Goal: Task Accomplishment & Management: Complete application form

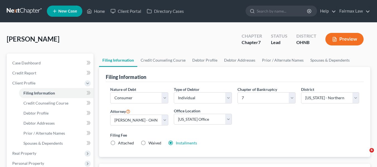
select select "1"
select select "0"
select select "61"
select select "17"
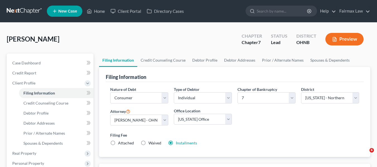
select select "0"
select select "36"
click at [25, 6] on link at bounding box center [25, 11] width 36 height 10
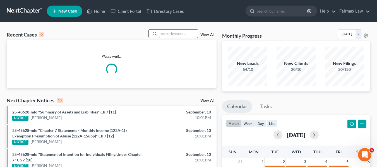
click at [181, 31] on input "search" at bounding box center [178, 34] width 39 height 8
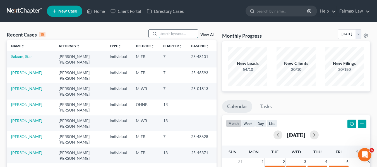
paste input "Lamycah Yisrael"
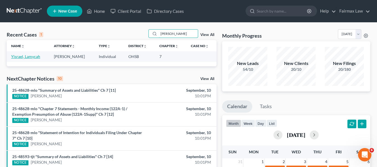
type input "Lamycah Yisrael"
click at [18, 57] on link "Yisrael, Lamycah" at bounding box center [25, 56] width 29 height 5
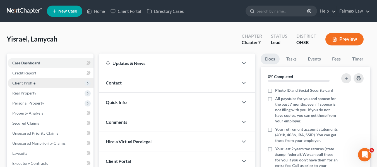
click at [33, 85] on span "Client Profile" at bounding box center [23, 83] width 23 height 5
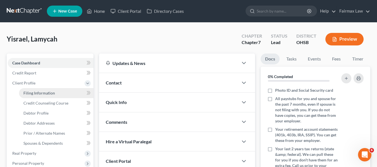
click at [42, 91] on span "Filing Information" at bounding box center [39, 93] width 32 height 5
select select "1"
select select "0"
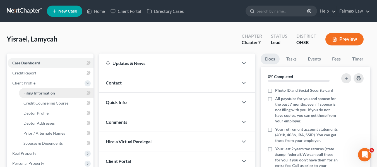
select select "36"
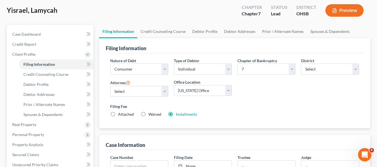
scroll to position [56, 0]
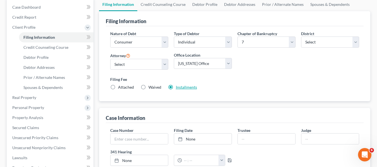
click at [186, 85] on link "Installments" at bounding box center [186, 87] width 21 height 5
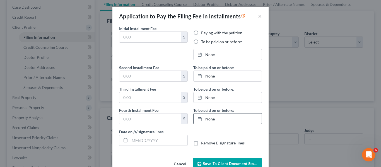
type input "84.50"
radio input "true"
type input "84.50"
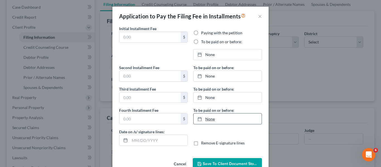
type input "09/10/2025"
click at [308, 80] on div "Application to Pay the Filing Fee in Installments × Initial Installment Fee 84.…" at bounding box center [190, 83] width 381 height 167
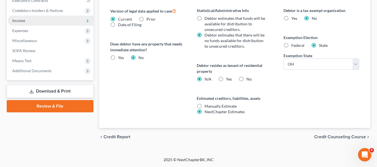
scroll to position [167, 0]
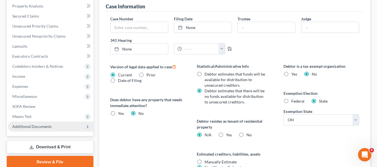
click at [33, 126] on span "Additional Documents" at bounding box center [31, 126] width 39 height 5
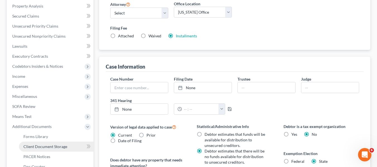
click at [51, 145] on span "Client Document Storage" at bounding box center [45, 146] width 44 height 5
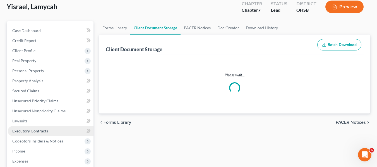
scroll to position [1, 0]
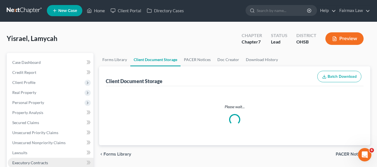
select select "7"
select select "37"
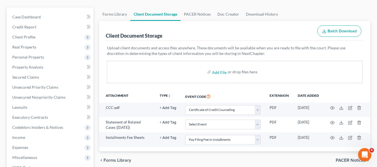
scroll to position [84, 0]
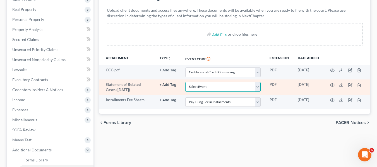
click at [218, 90] on select "Select Event 20 Largest Unsecured Creditors Amended Document Amended List of Cr…" at bounding box center [222, 87] width 75 height 10
select select "52"
click at [185, 83] on select "Select Event 20 Largest Unsecured Creditors Amended Document Amended List of Cr…" at bounding box center [222, 87] width 75 height 10
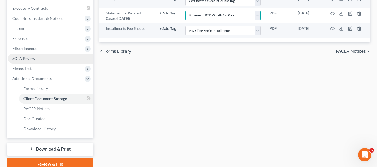
scroll to position [180, 0]
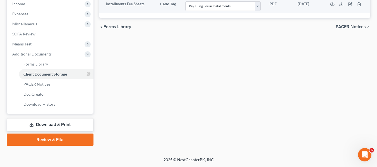
click at [62, 123] on link "Download & Print" at bounding box center [50, 124] width 87 height 13
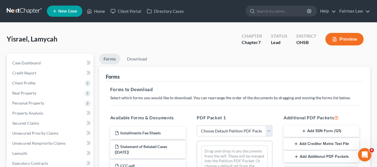
scroll to position [56, 0]
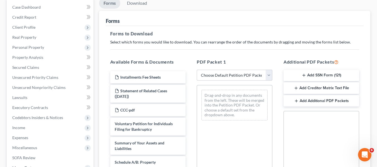
click at [235, 83] on div "PDF Packet 1 Choose Default Petition PDF Packet Complete Bankruptcy Petition (a…" at bounding box center [234, 148] width 87 height 189
click at [237, 77] on select "Choose Default Petition PDF Packet Complete Bankruptcy Petition (all forms and …" at bounding box center [235, 75] width 76 height 11
select select "1"
click at [197, 70] on select "Choose Default Petition PDF Packet Complete Bankruptcy Petition (all forms and …" at bounding box center [235, 75] width 76 height 11
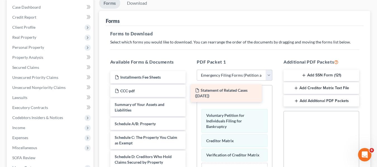
drag, startPoint x: 155, startPoint y: 94, endPoint x: 235, endPoint y: 93, distance: 80.4
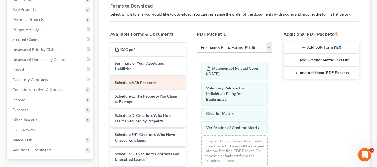
scroll to position [0, 0]
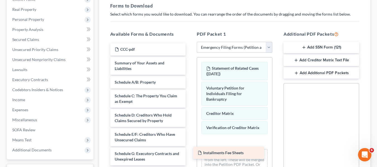
drag, startPoint x: 155, startPoint y: 48, endPoint x: 238, endPoint y: 151, distance: 132.6
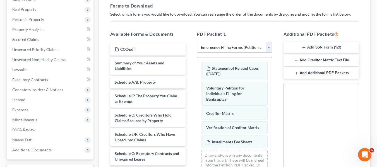
click at [321, 46] on button "Add SSN Form (121)" at bounding box center [321, 48] width 76 height 12
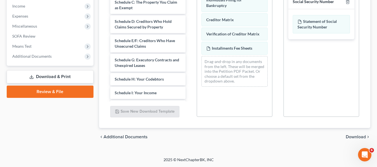
click at [349, 138] on span "Download" at bounding box center [356, 137] width 20 height 4
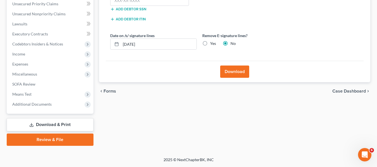
scroll to position [129, 0]
click at [135, 42] on div "Date on /s/ signature lines 09/10/2025 Remove E-signature lines? Yes No" at bounding box center [199, 43] width 184 height 21
drag, startPoint x: 146, startPoint y: 46, endPoint x: 110, endPoint y: 41, distance: 36.5
click at [110, 41] on div "09/10/2025" at bounding box center [153, 44] width 86 height 11
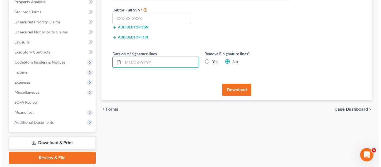
scroll to position [102, 0]
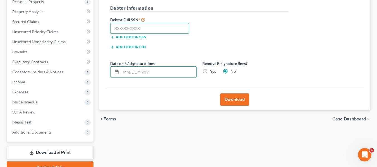
click at [142, 29] on input "text" at bounding box center [149, 28] width 79 height 11
paste input "276-11-5915"
type input "276-11-5915"
click at [232, 102] on button "Download" at bounding box center [234, 99] width 29 height 12
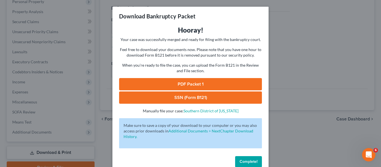
click at [233, 86] on link "PDF Packet 1" at bounding box center [190, 84] width 143 height 12
click at [206, 101] on link "SSN (Form B121)" at bounding box center [190, 98] width 143 height 12
